Goal: Information Seeking & Learning: Learn about a topic

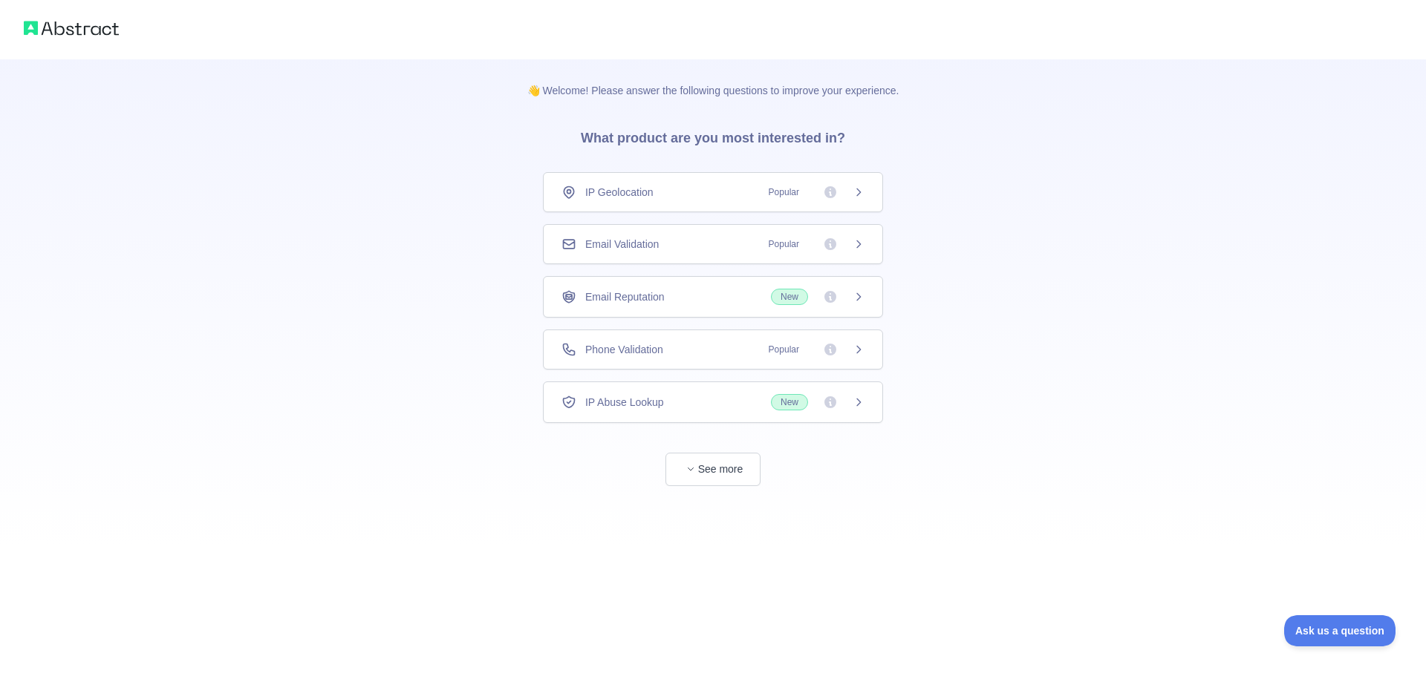
click at [680, 241] on div "Email Validation Popular" at bounding box center [712, 244] width 303 height 15
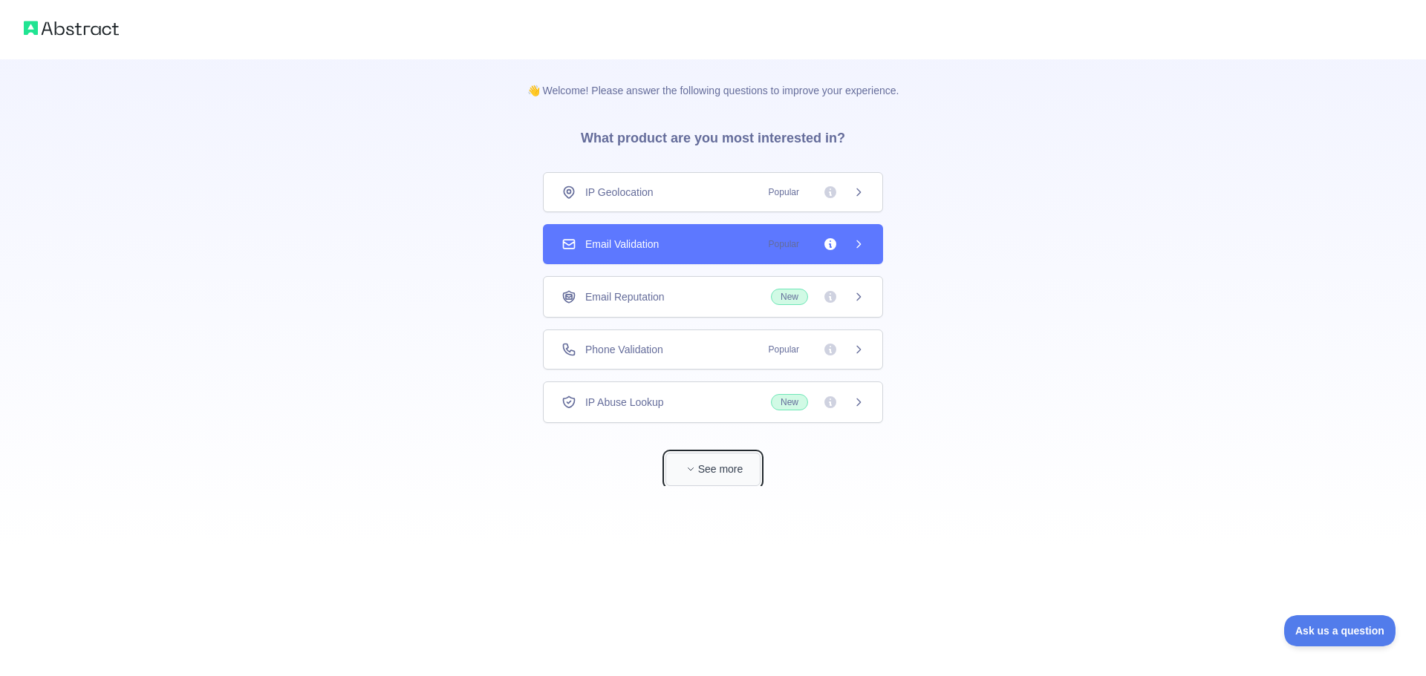
click at [739, 459] on button "See more" at bounding box center [712, 469] width 95 height 33
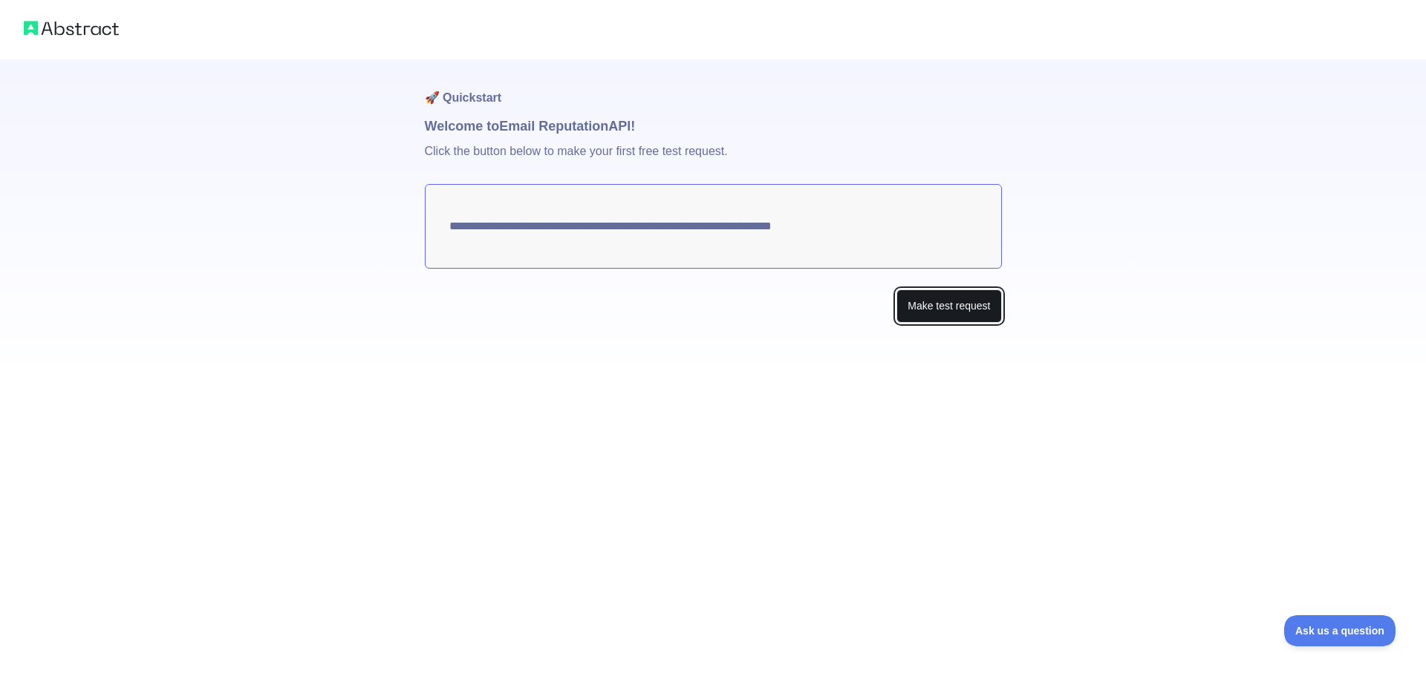
click at [912, 299] on button "Make test request" at bounding box center [948, 306] width 105 height 33
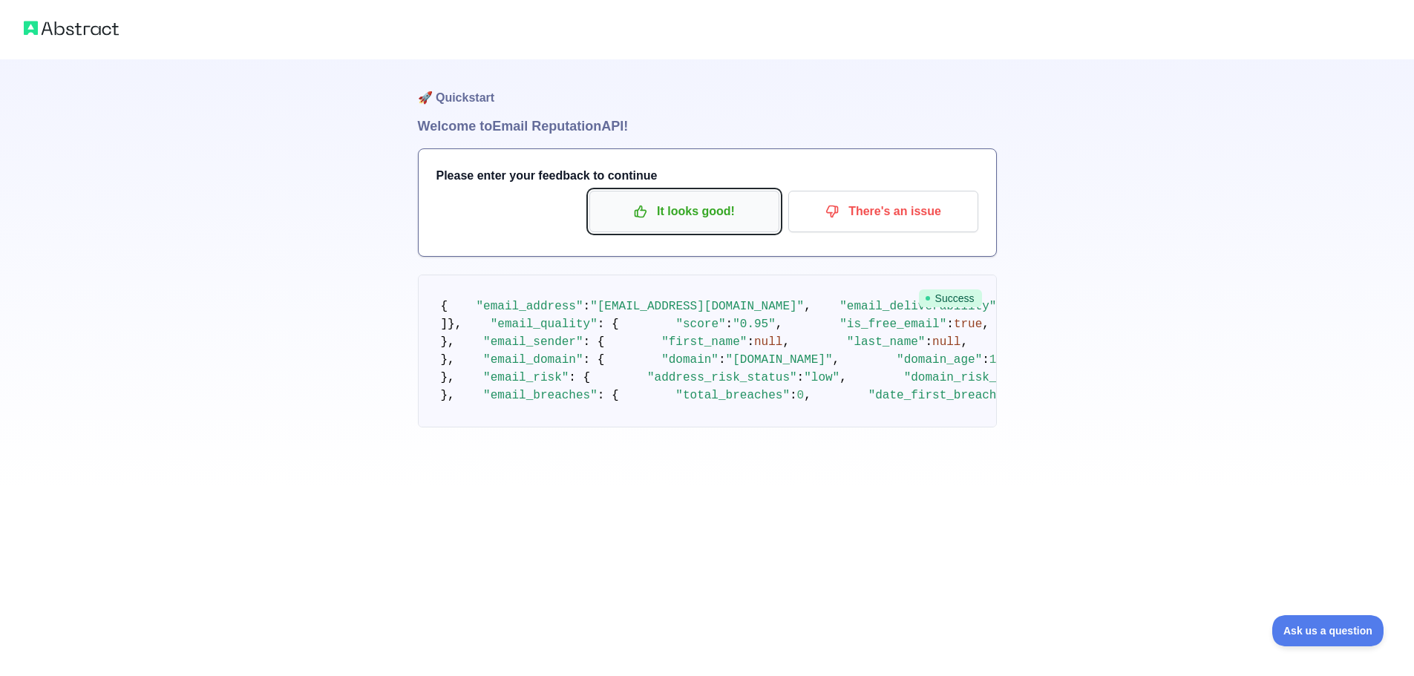
click at [693, 225] on button "It looks good!" at bounding box center [685, 212] width 190 height 42
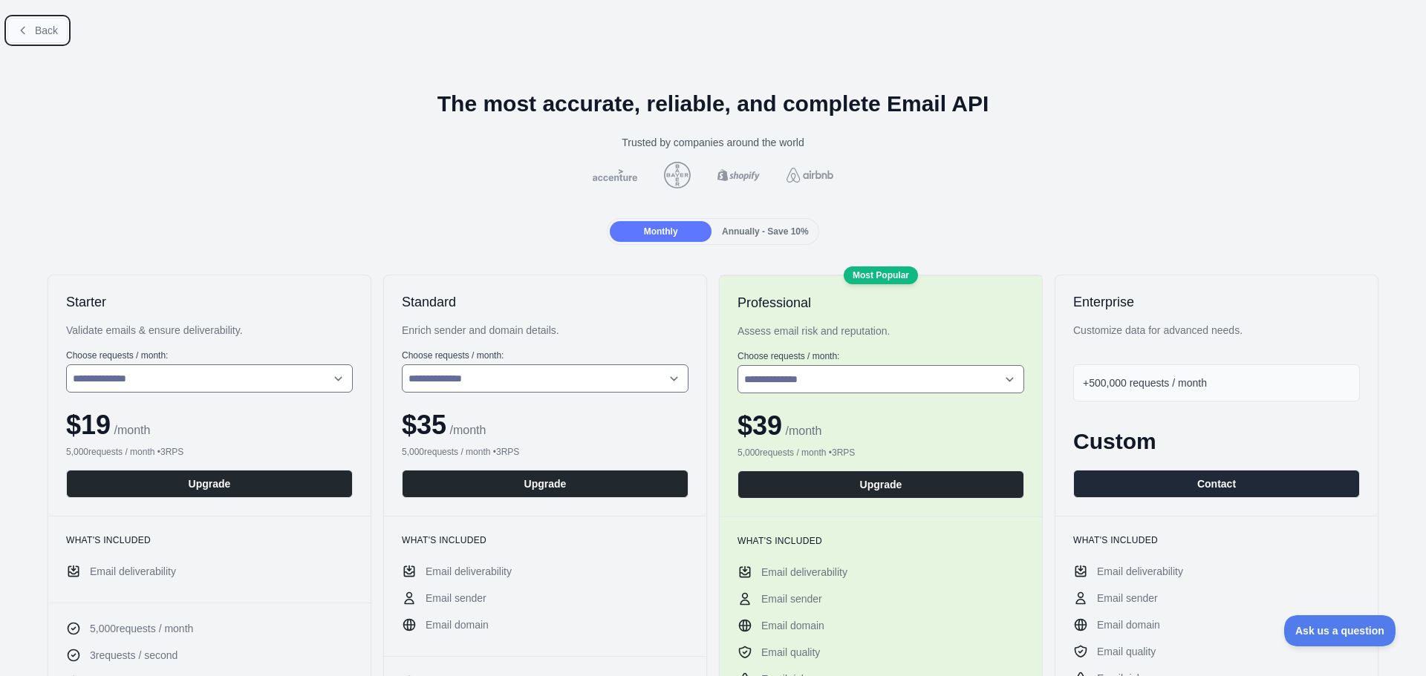
click at [53, 25] on span "Back" at bounding box center [46, 31] width 23 height 12
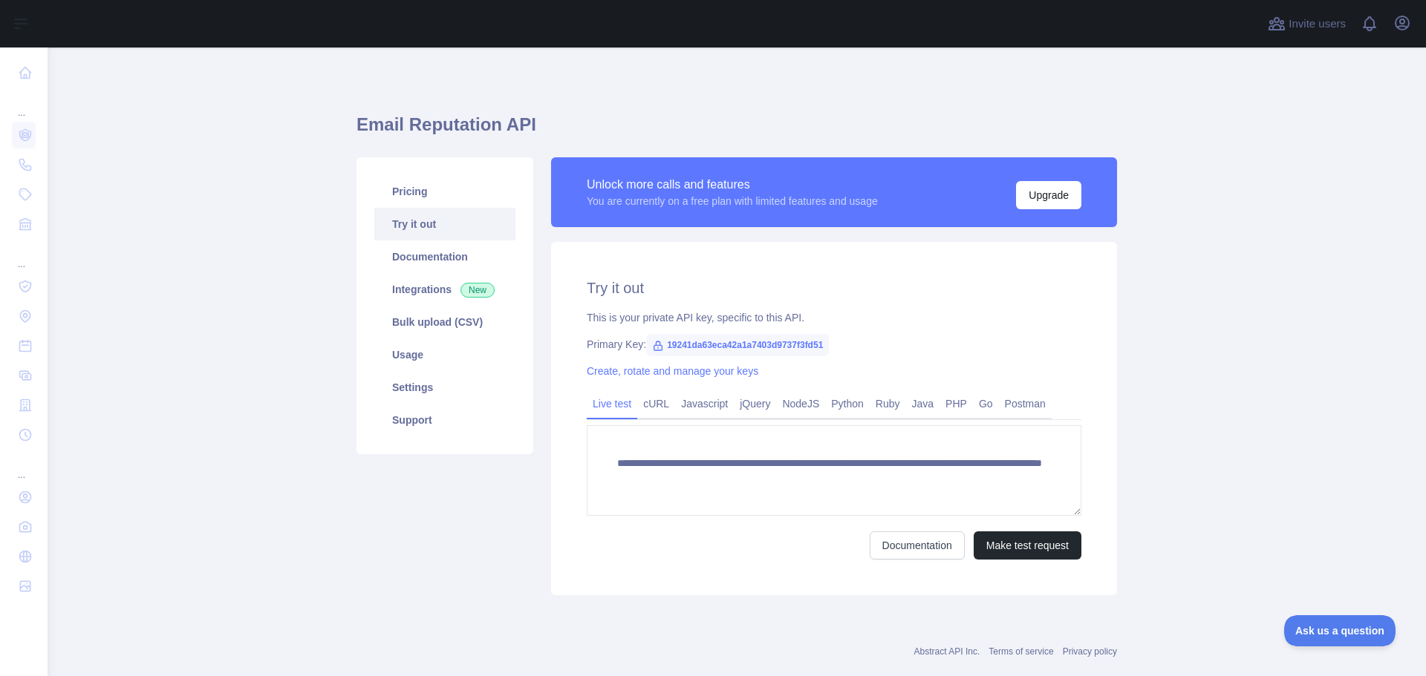
click at [738, 346] on span "19241da63eca42a1a7403d9737f3fd51" at bounding box center [737, 345] width 183 height 22
click at [806, 339] on span "19241da63eca42a1a7403d9737f3fd51" at bounding box center [737, 345] width 183 height 22
